Goal: Task Accomplishment & Management: Use online tool/utility

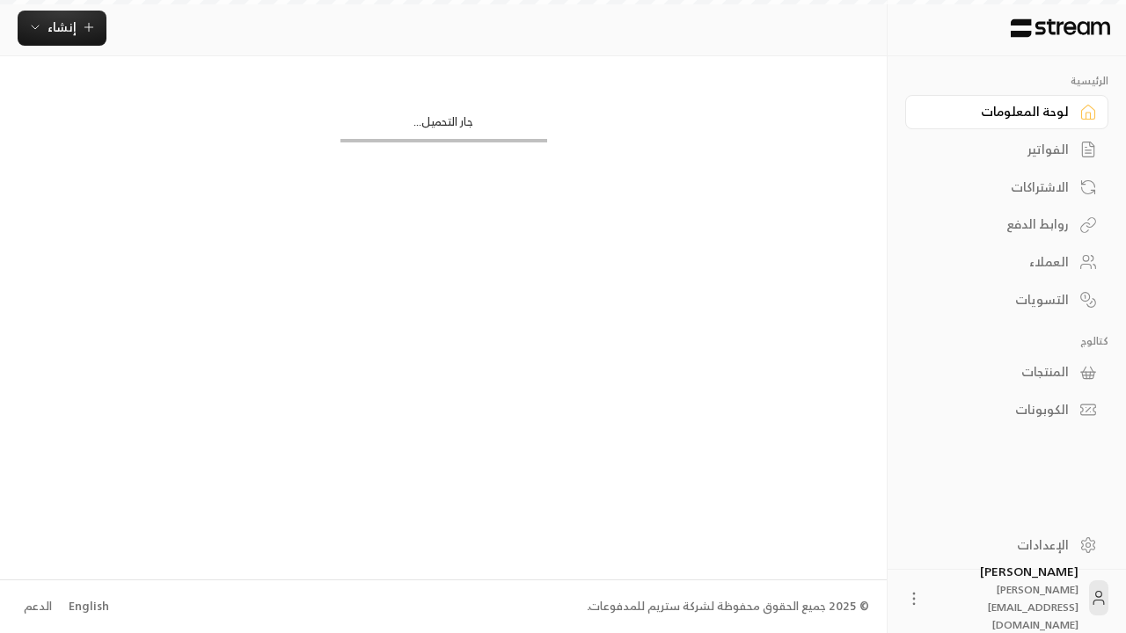
click at [86, 606] on div "English" at bounding box center [89, 607] width 40 height 18
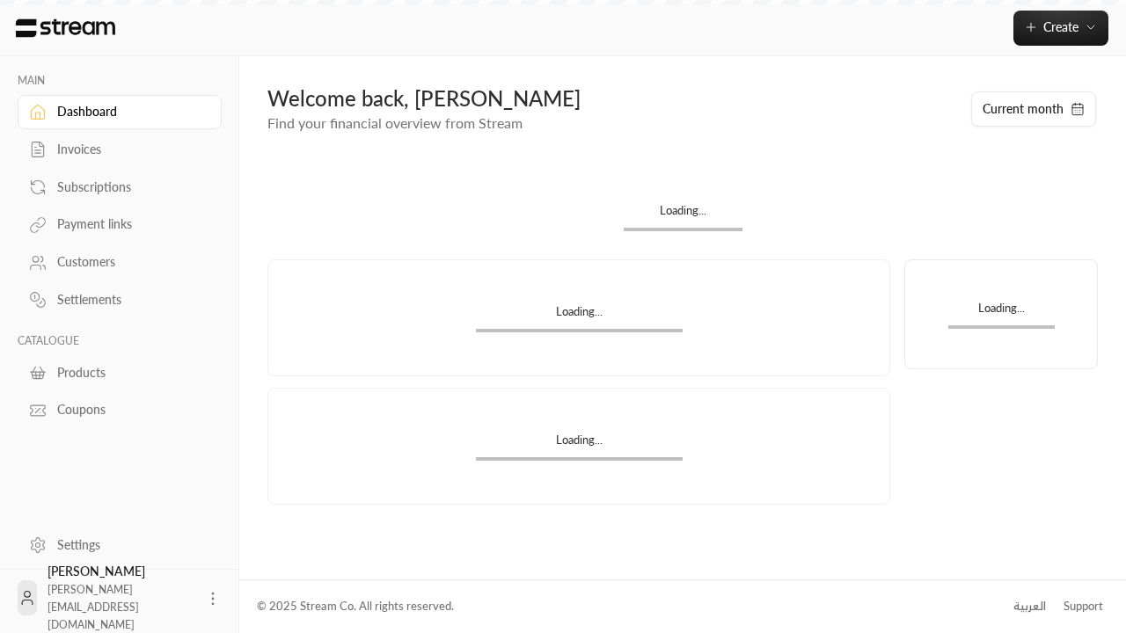
click at [117, 372] on div "Products" at bounding box center [128, 373] width 142 height 18
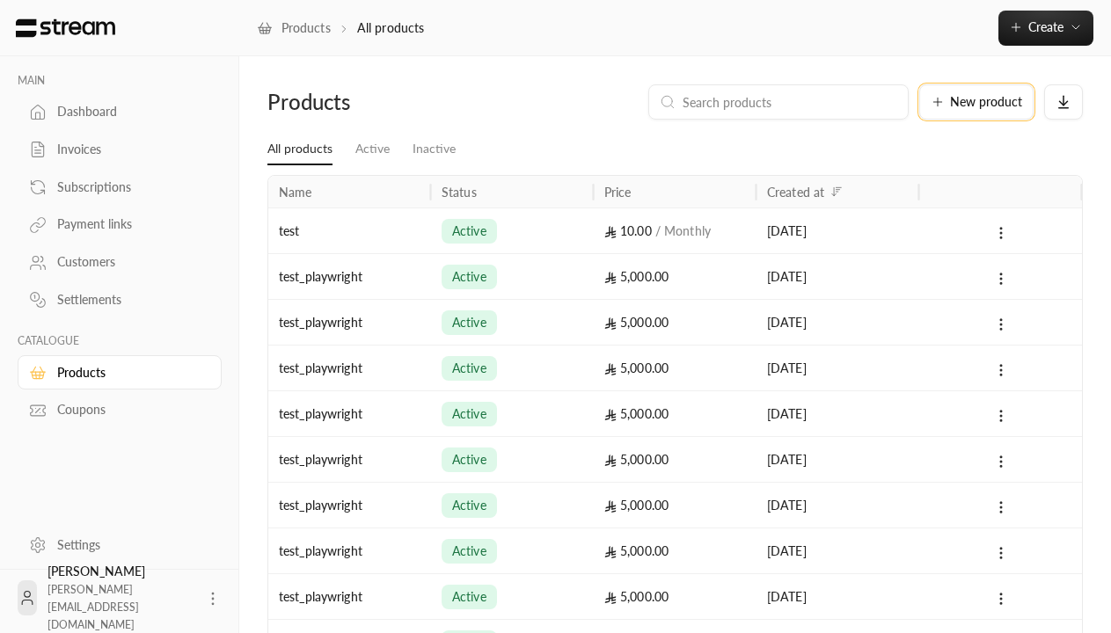
click at [976, 102] on span "New product" at bounding box center [986, 102] width 72 height 12
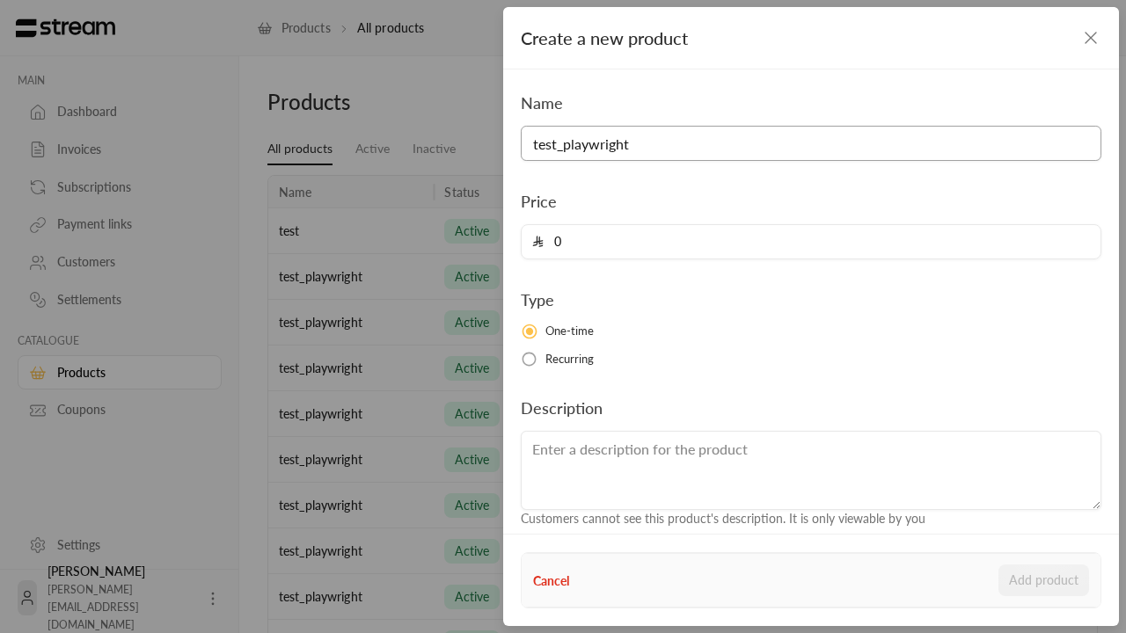
type input "test_playwright"
type input "5000"
click at [1044, 580] on button "Add product" at bounding box center [1043, 581] width 91 height 32
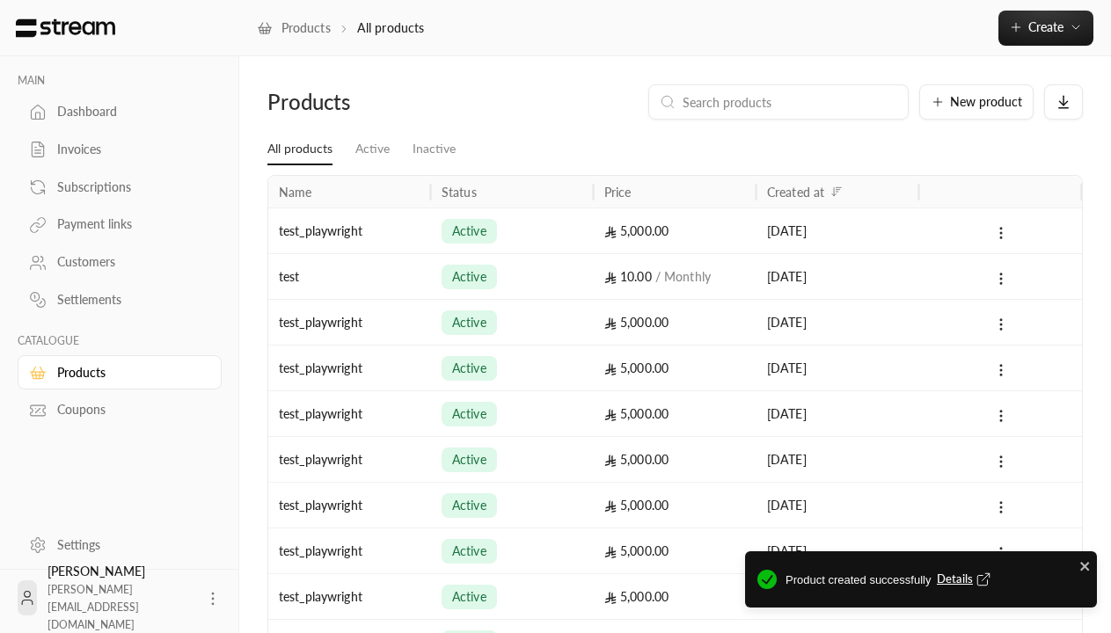
click at [965, 579] on span "Details" at bounding box center [965, 580] width 58 height 18
